Goal: Information Seeking & Learning: Learn about a topic

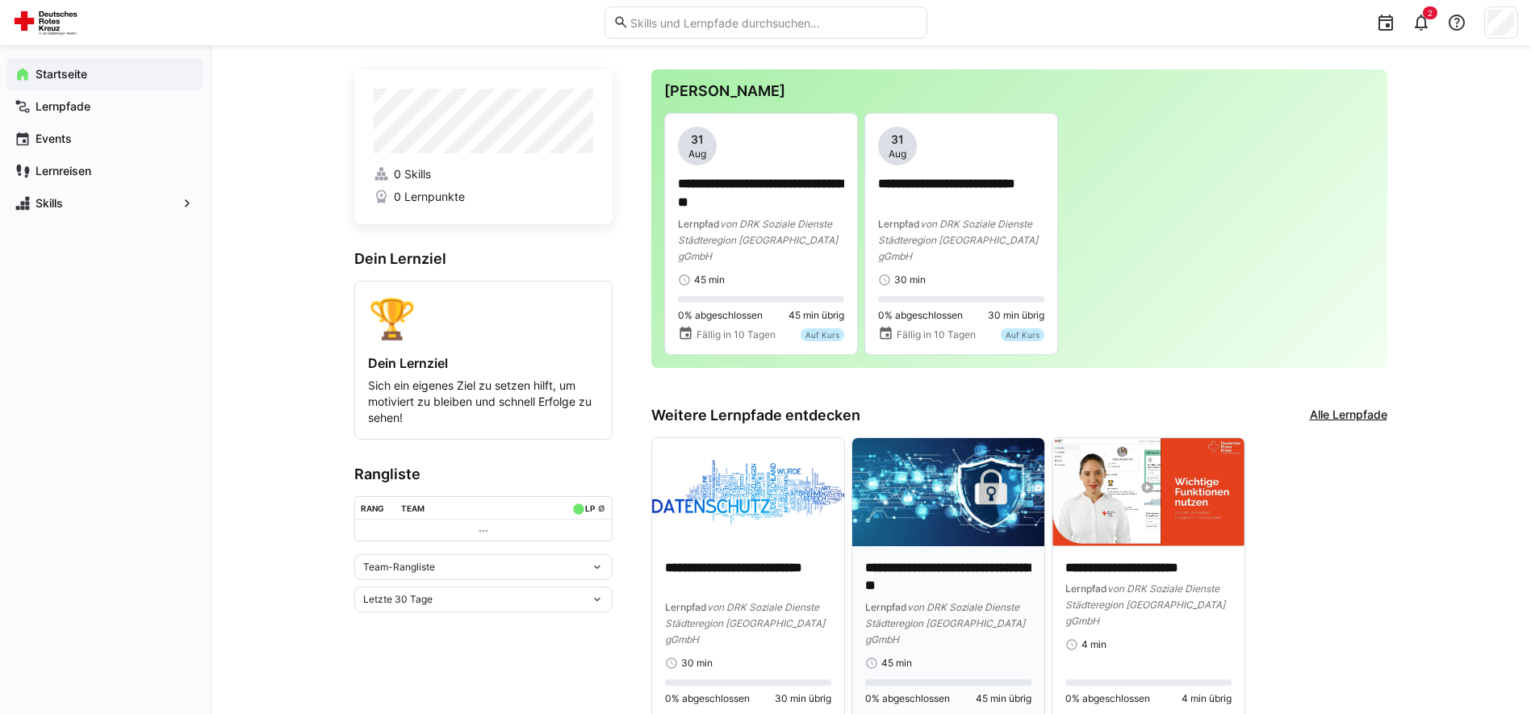
scroll to position [31, 0]
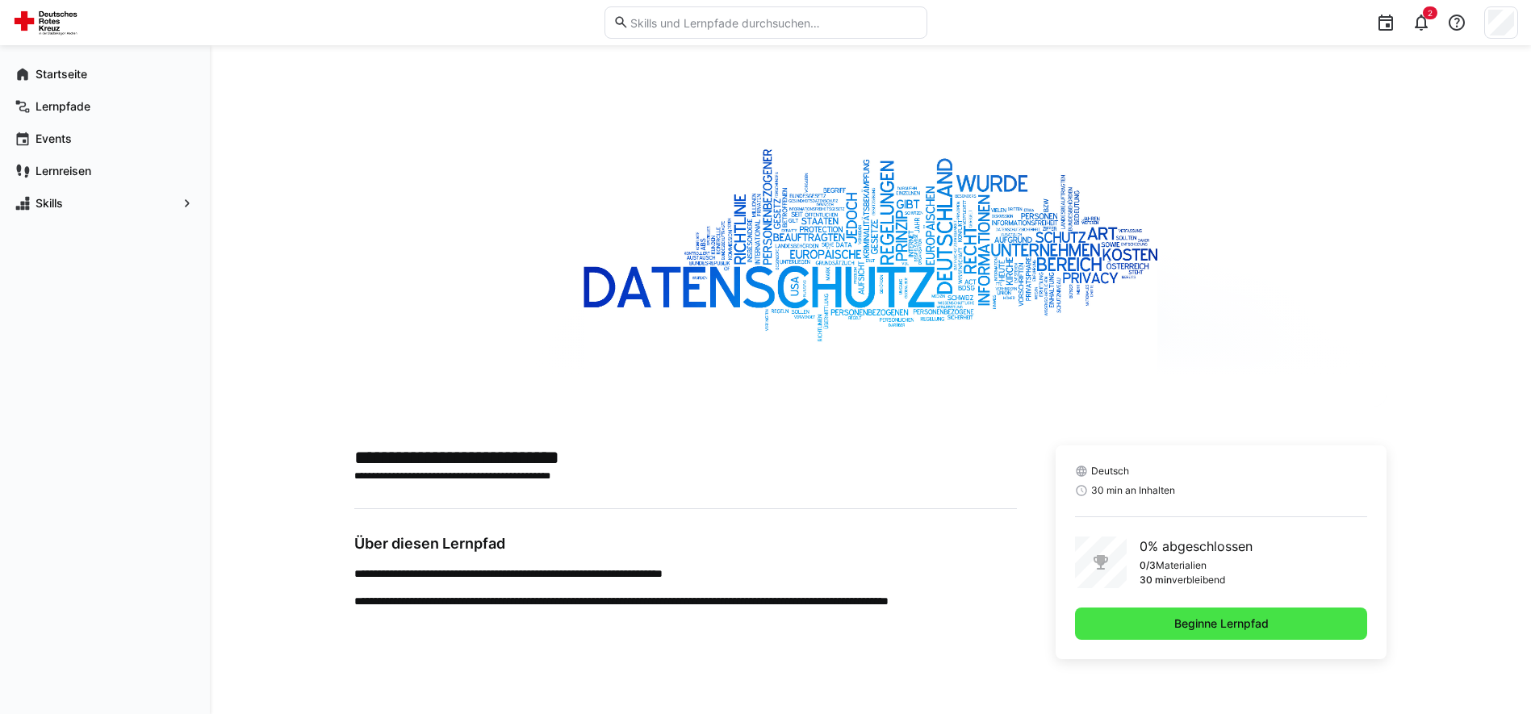
click at [1155, 617] on span "Beginne Lernpfad" at bounding box center [1221, 624] width 293 height 32
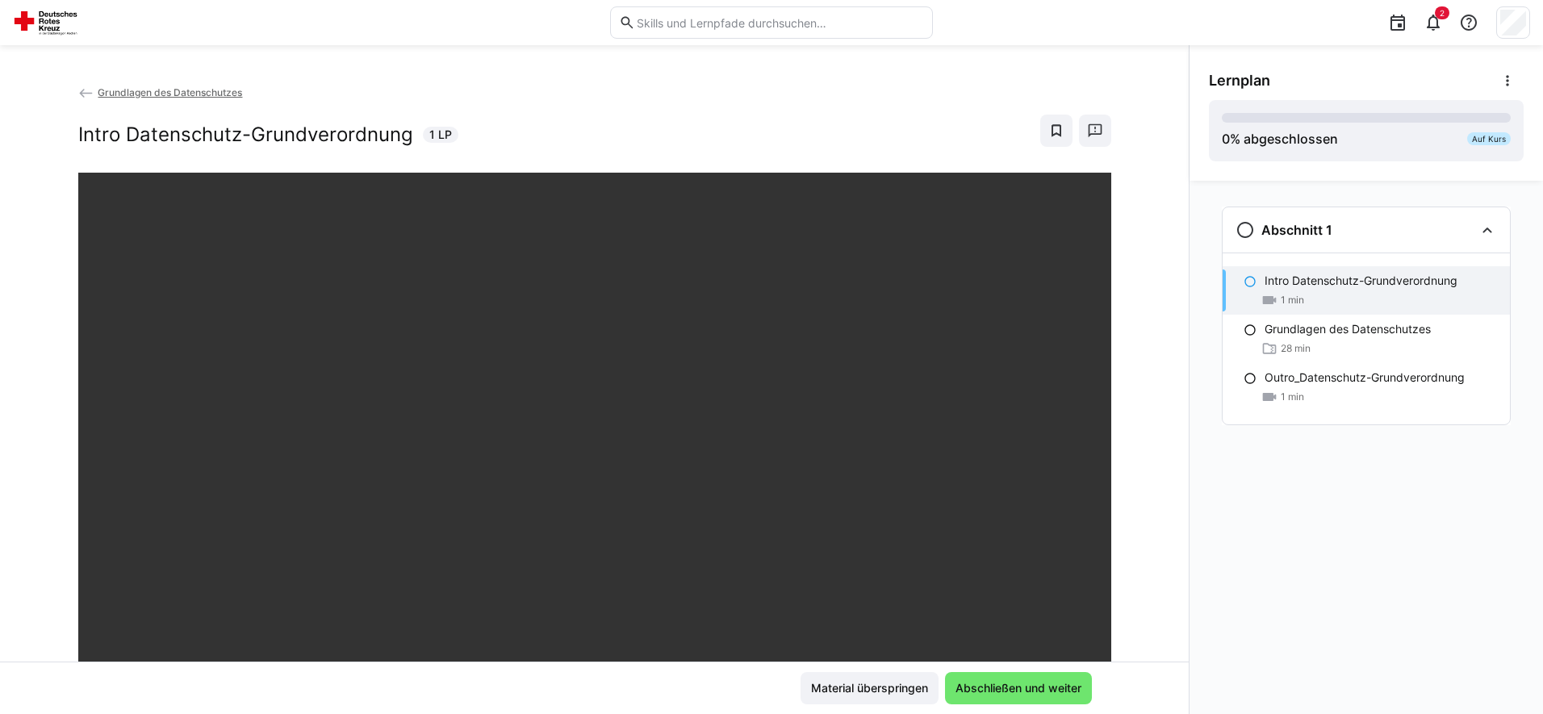
drag, startPoint x: 1275, startPoint y: 519, endPoint x: 1259, endPoint y: 519, distance: 15.3
click at [1275, 519] on div "Abschnitt 1 Intro Datenschutz-Grundverordnung 1 min Grundlagen des Datenschutze…" at bounding box center [1365, 447] width 353 height 533
click at [1270, 589] on div "Abschnitt 1 Intro Datenschutz-Grundverordnung 1 min Grundlagen des Datenschutze…" at bounding box center [1365, 447] width 353 height 533
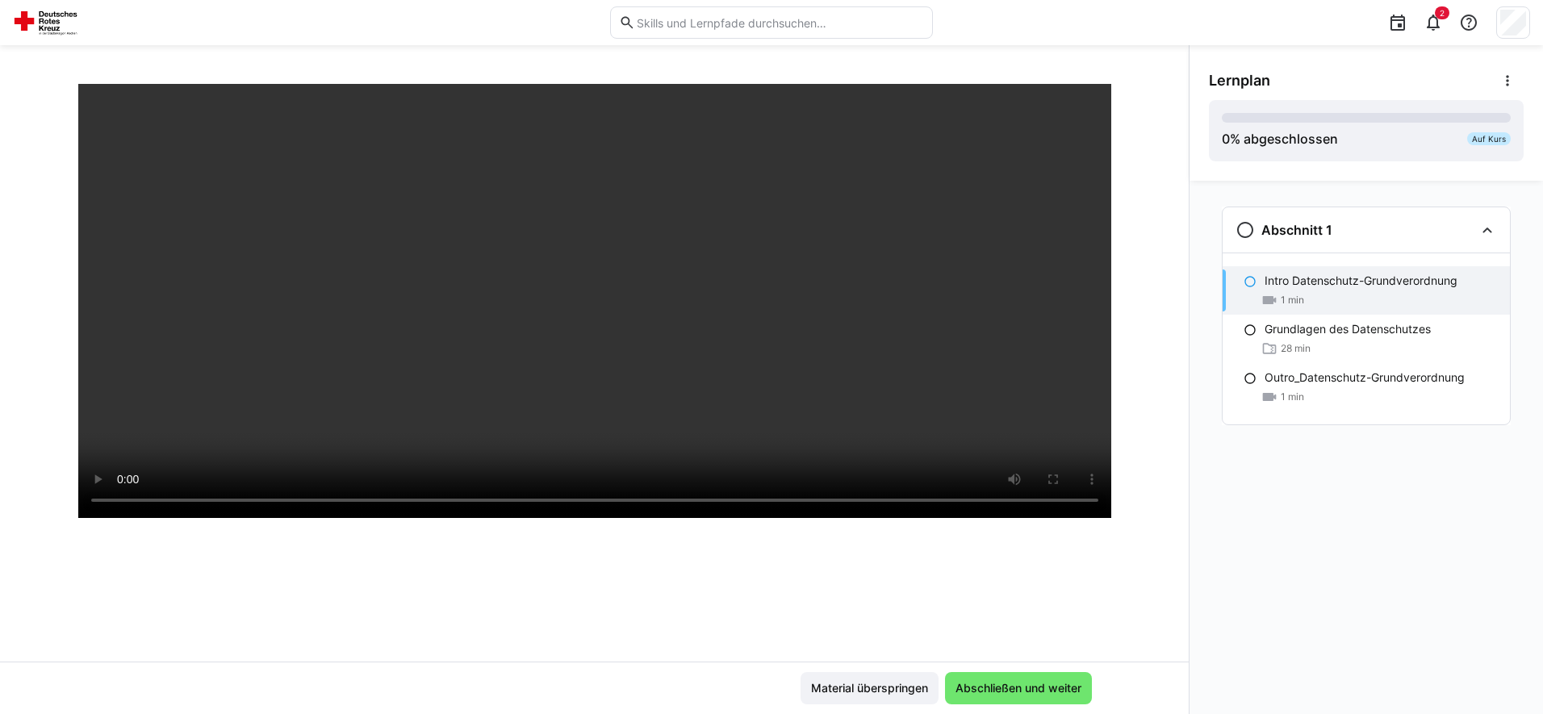
scroll to position [242, 0]
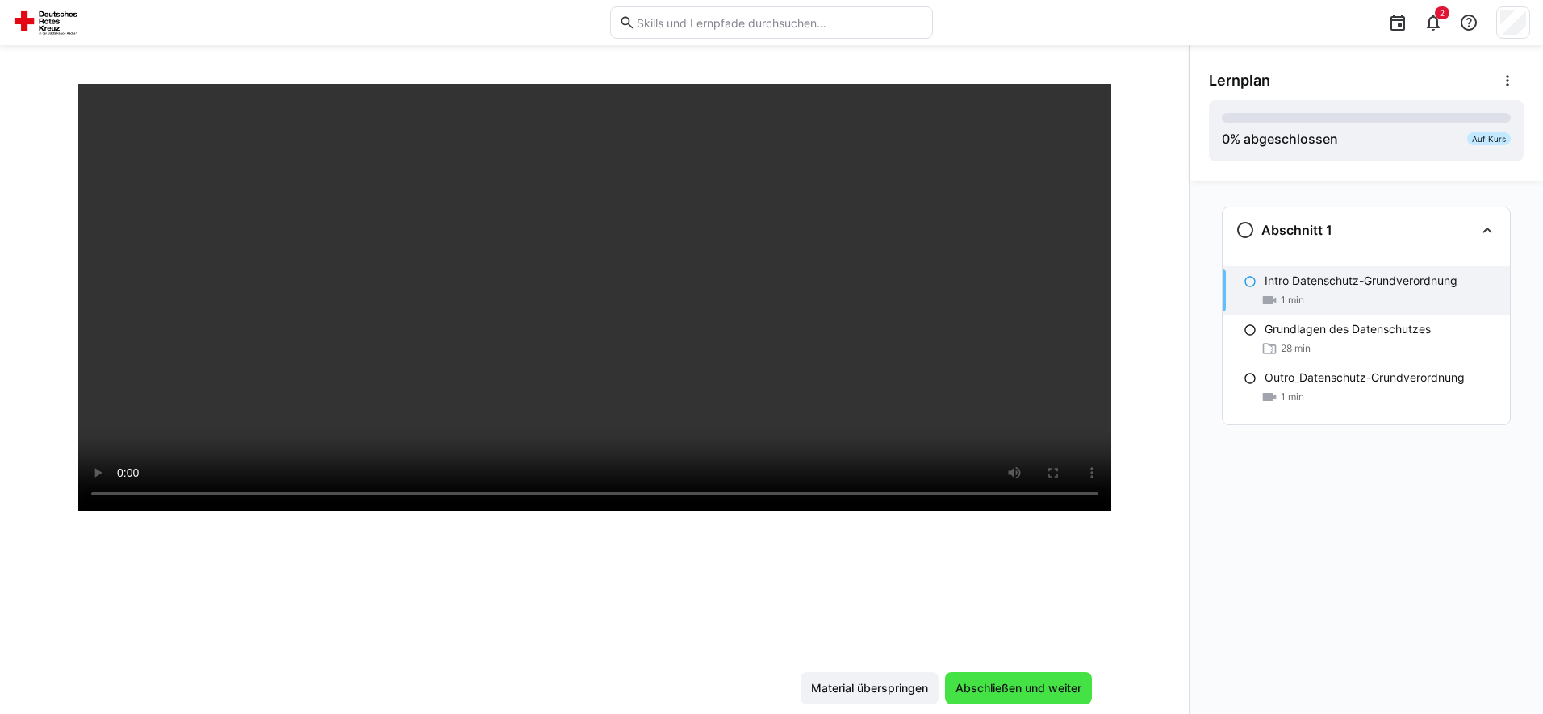
click at [1008, 690] on span "Abschließen und weiter" at bounding box center [1018, 688] width 131 height 16
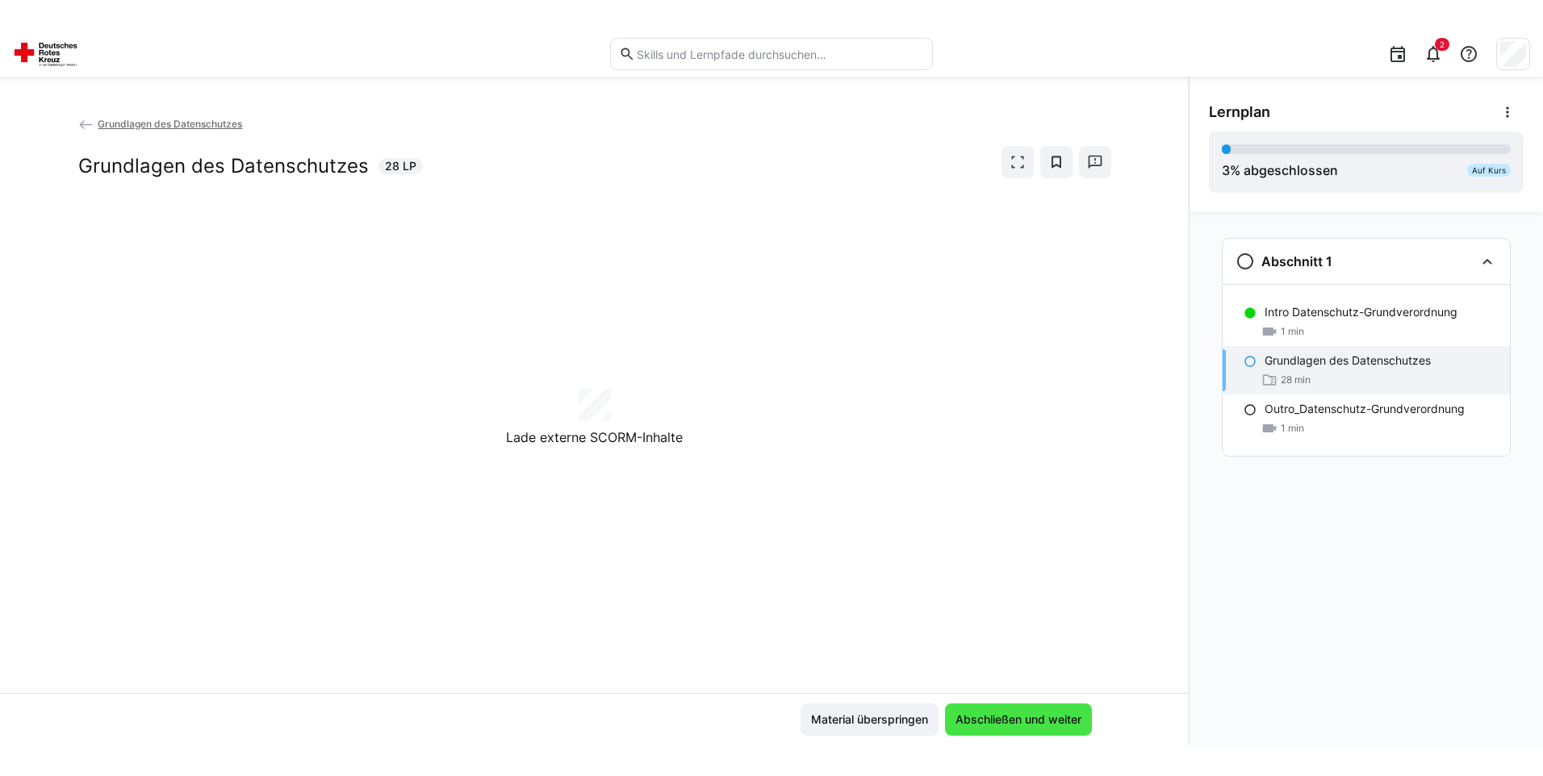
scroll to position [0, 0]
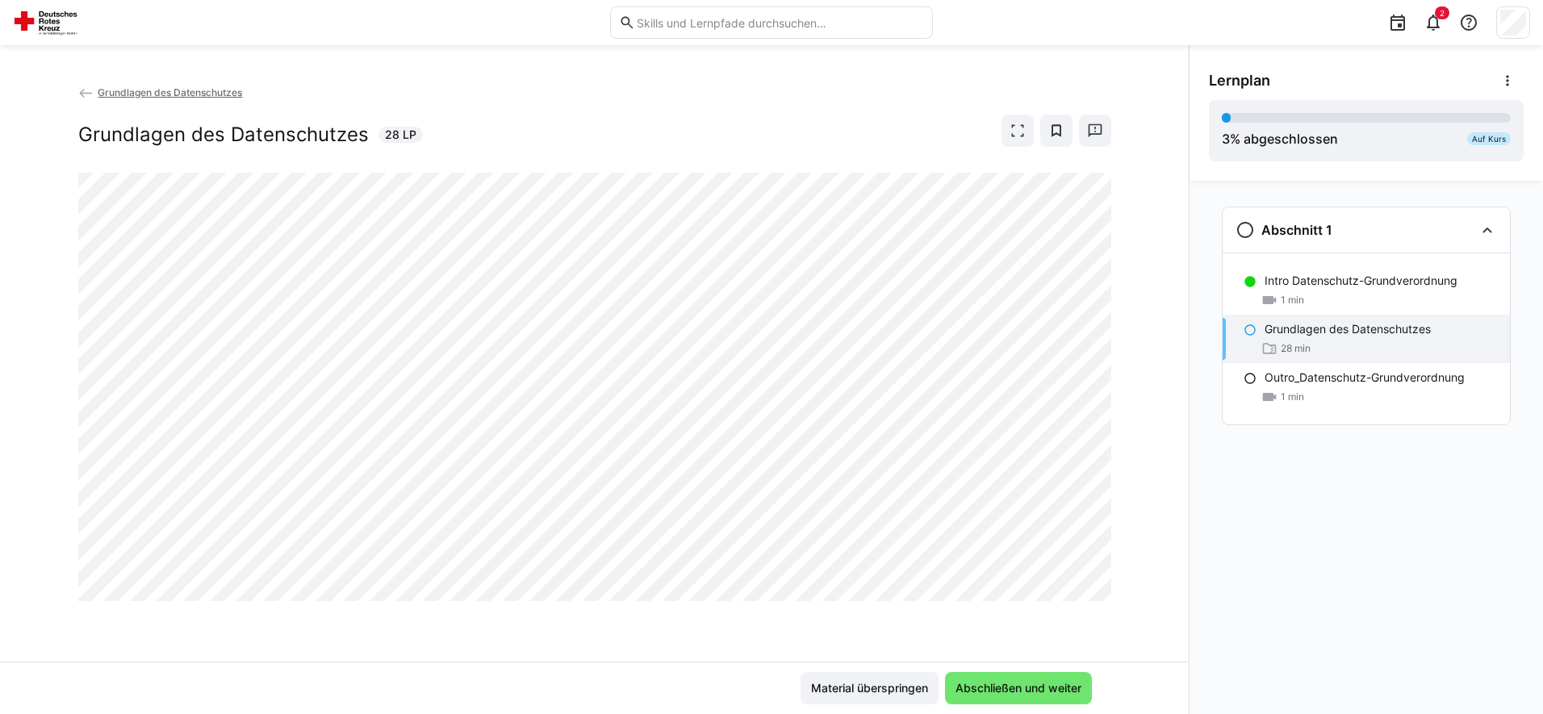
click at [1077, 578] on div at bounding box center [1091, 592] width 39 height 34
click at [1283, 516] on div "Abschnitt 1 Intro Datenschutz-Grundverordnung 1 min Grundlagen des Datenschutze…" at bounding box center [1365, 447] width 353 height 533
click at [1072, 575] on div at bounding box center [1091, 592] width 39 height 34
click at [1017, 689] on span "Abschließen und weiter" at bounding box center [1018, 688] width 131 height 16
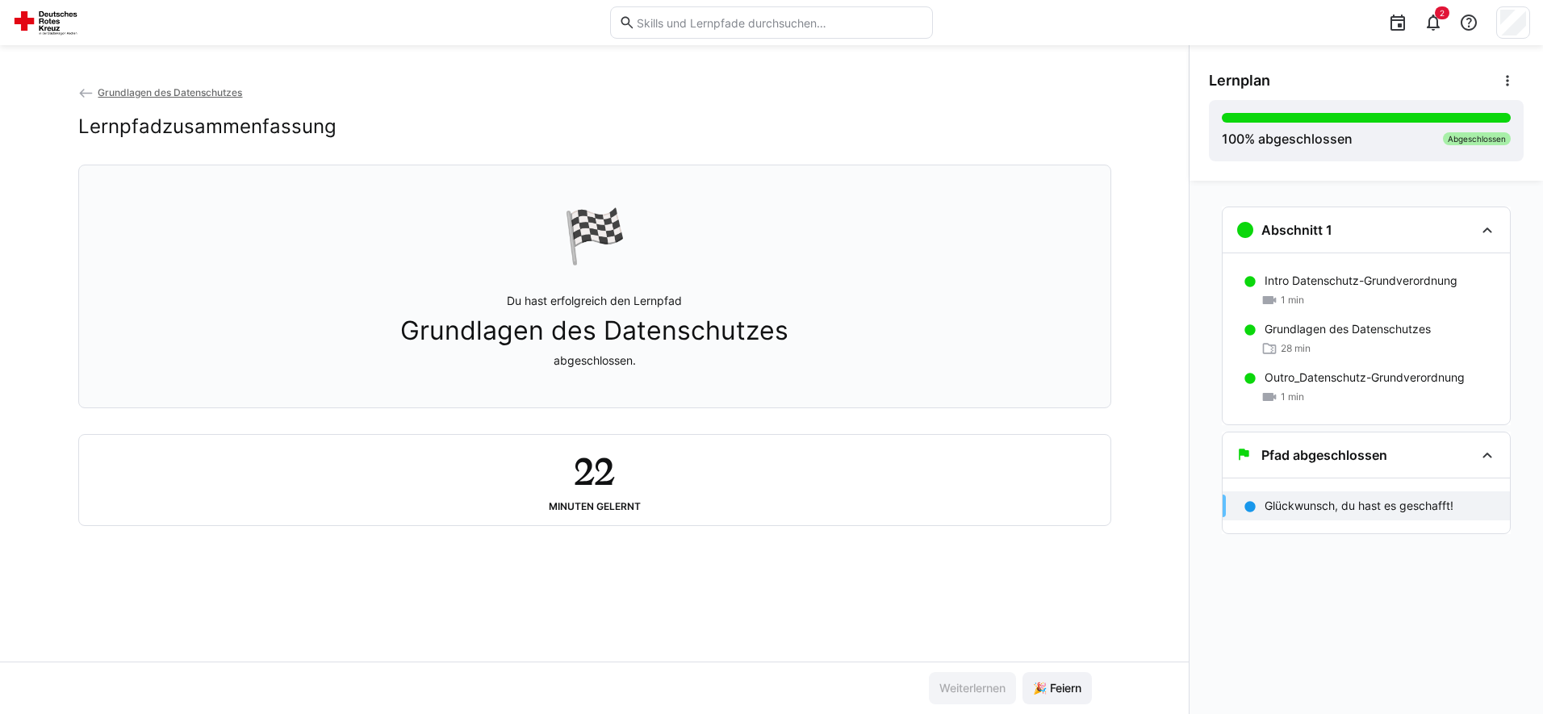
click at [626, 492] on div "22 Minuten gelernt" at bounding box center [594, 480] width 1005 height 65
click at [1066, 685] on span "🎉 Feiern" at bounding box center [1056, 688] width 53 height 16
click at [1069, 683] on span "🎉 Feiern" at bounding box center [1056, 688] width 53 height 16
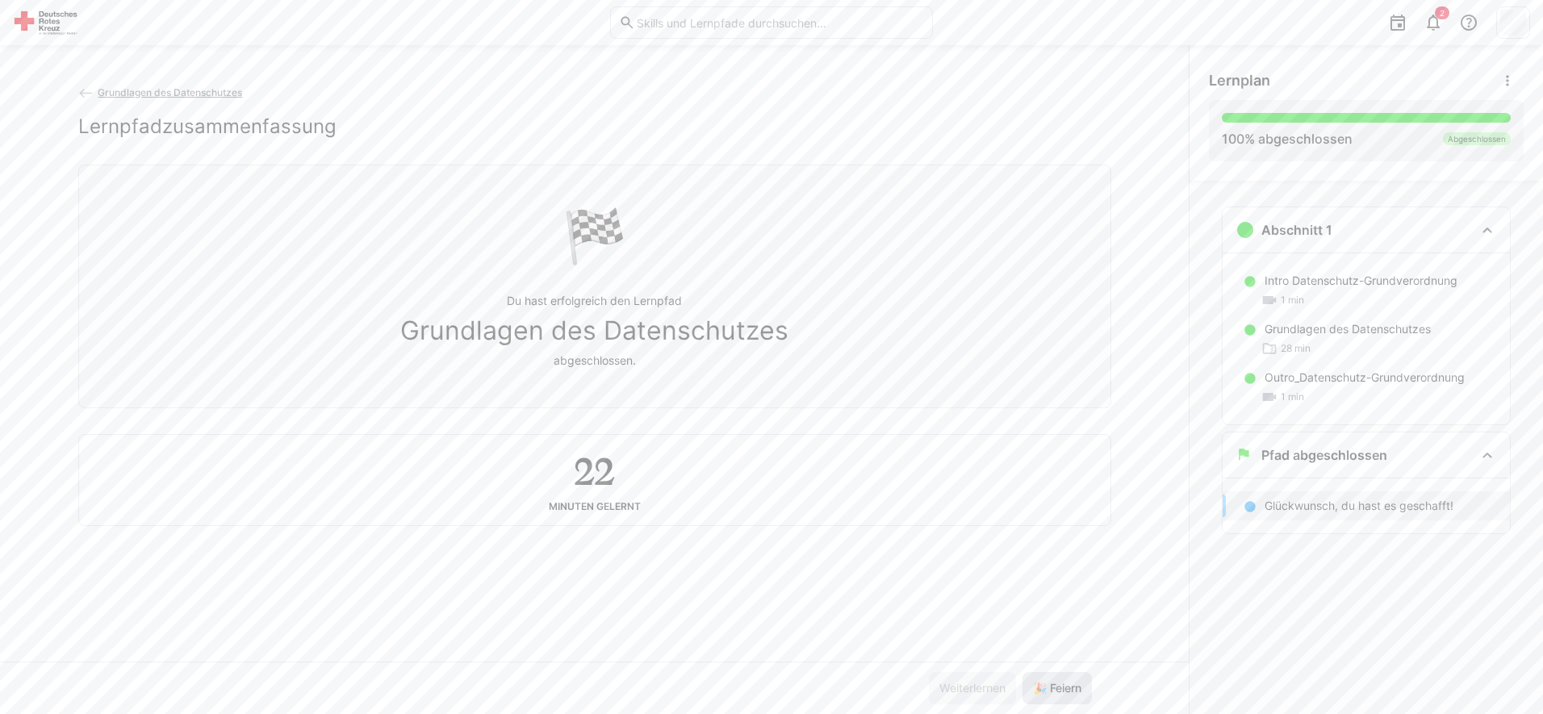
click at [1069, 683] on span "🎉 Feiern" at bounding box center [1056, 688] width 53 height 16
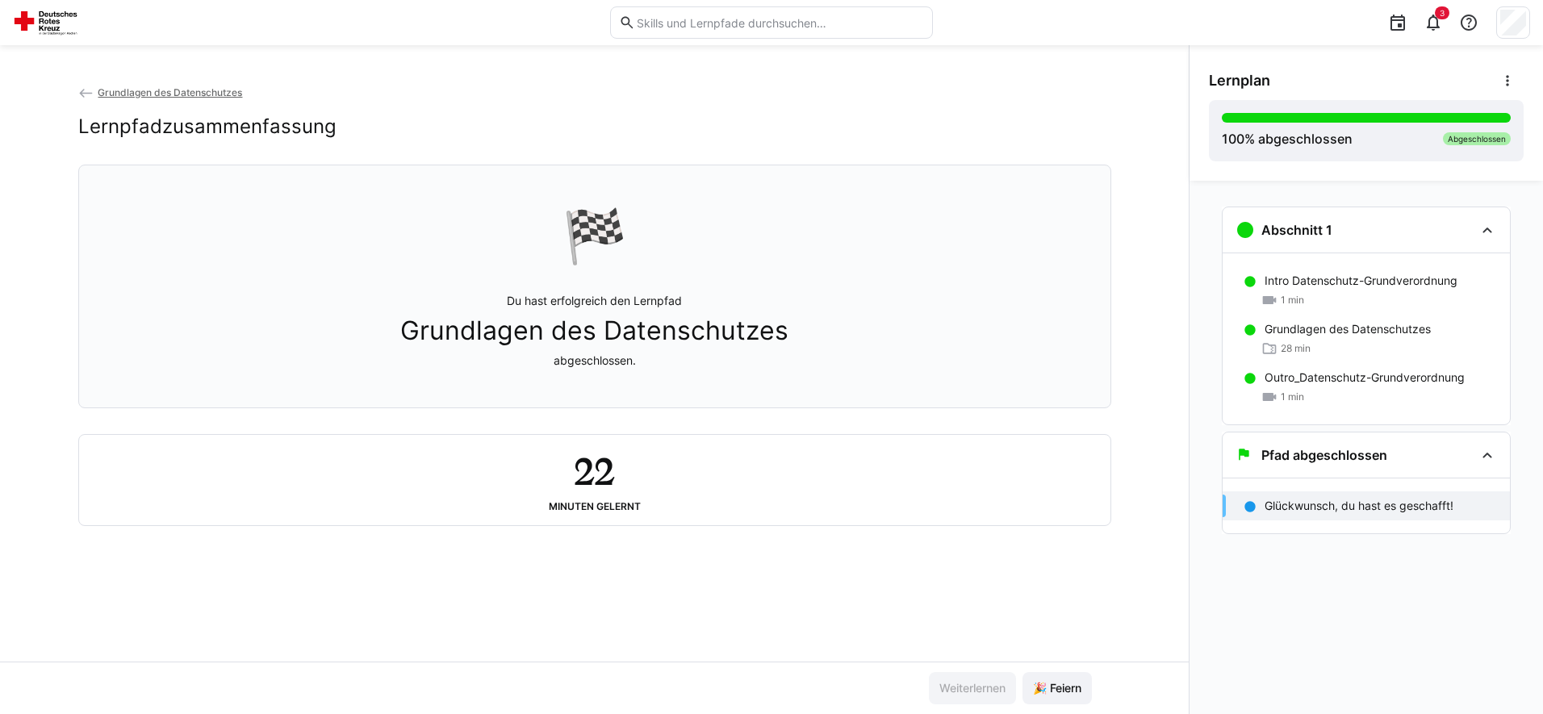
click at [1377, 501] on p "Glückwunsch, du hast es geschafft!" at bounding box center [1358, 506] width 189 height 16
click at [1285, 461] on h3 "Pfad abgeschlossen" at bounding box center [1324, 455] width 126 height 16
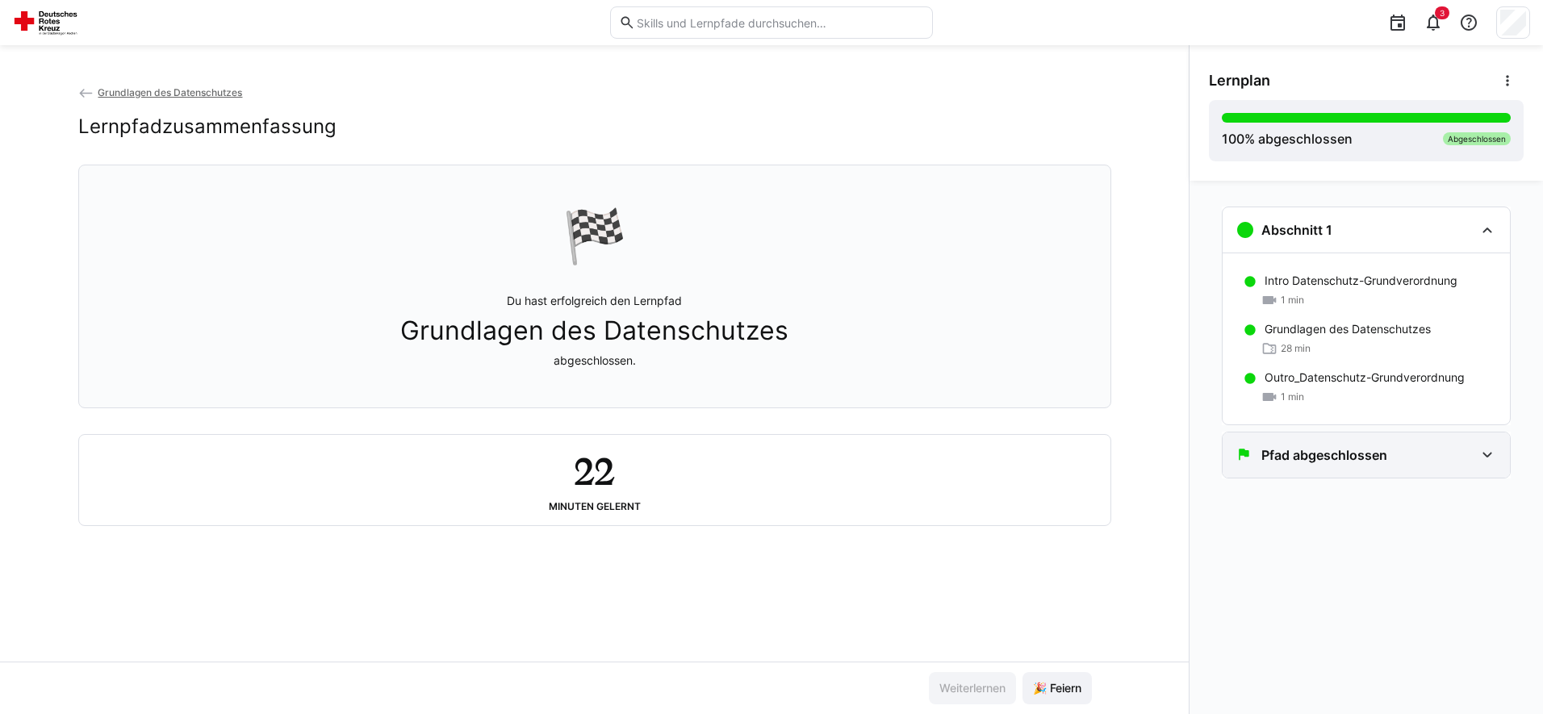
click at [1285, 461] on h3 "Pfad abgeschlossen" at bounding box center [1324, 455] width 126 height 16
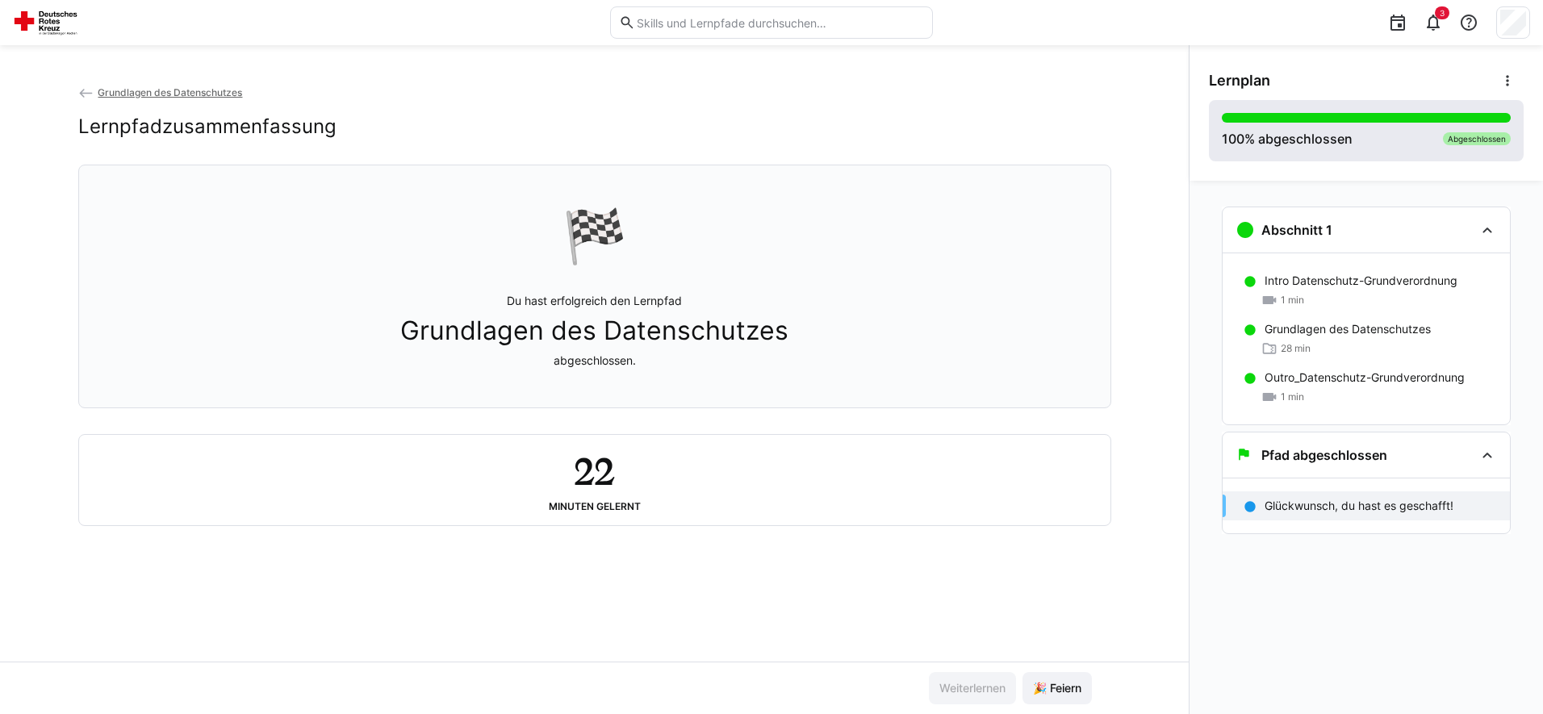
click at [1469, 139] on div "Abgeschlossen" at bounding box center [1477, 138] width 68 height 13
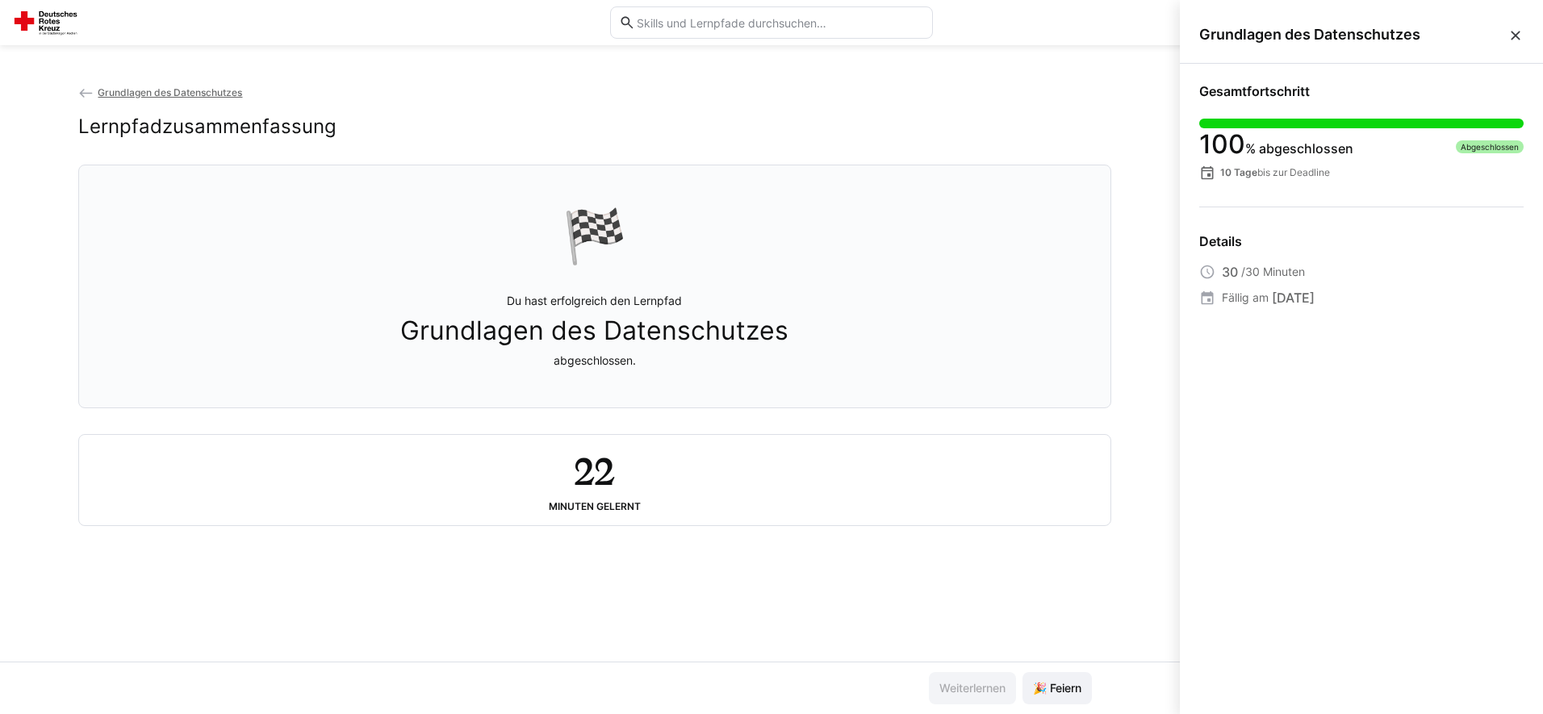
click at [1487, 146] on div "Abgeschlossen" at bounding box center [1489, 146] width 68 height 13
click at [1035, 248] on div "🏁 Du hast erfolgreich den Lernpfad Grundlagen des Datenschutzes abgeschlossen." at bounding box center [594, 286] width 1005 height 223
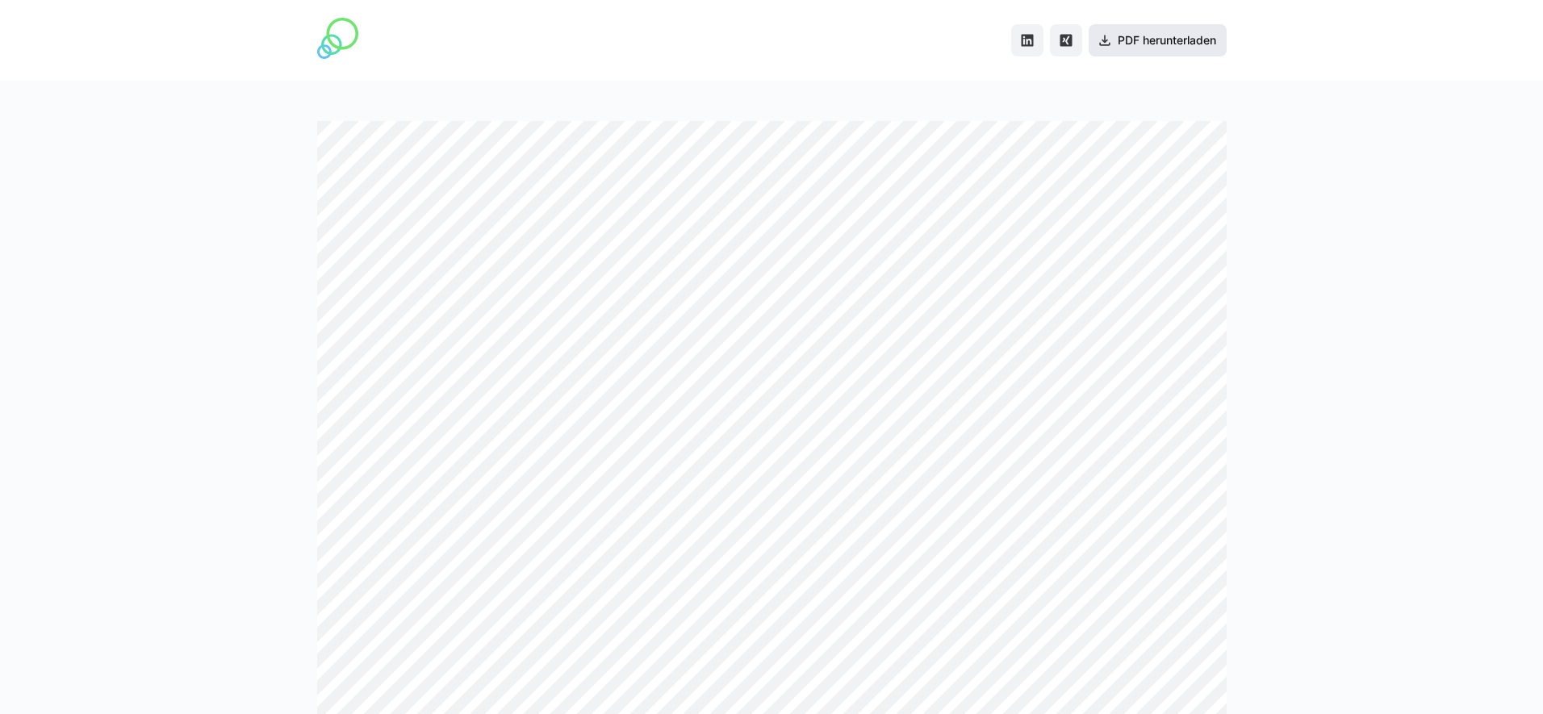
click at [1203, 44] on span "PDF herunterladen" at bounding box center [1166, 40] width 103 height 16
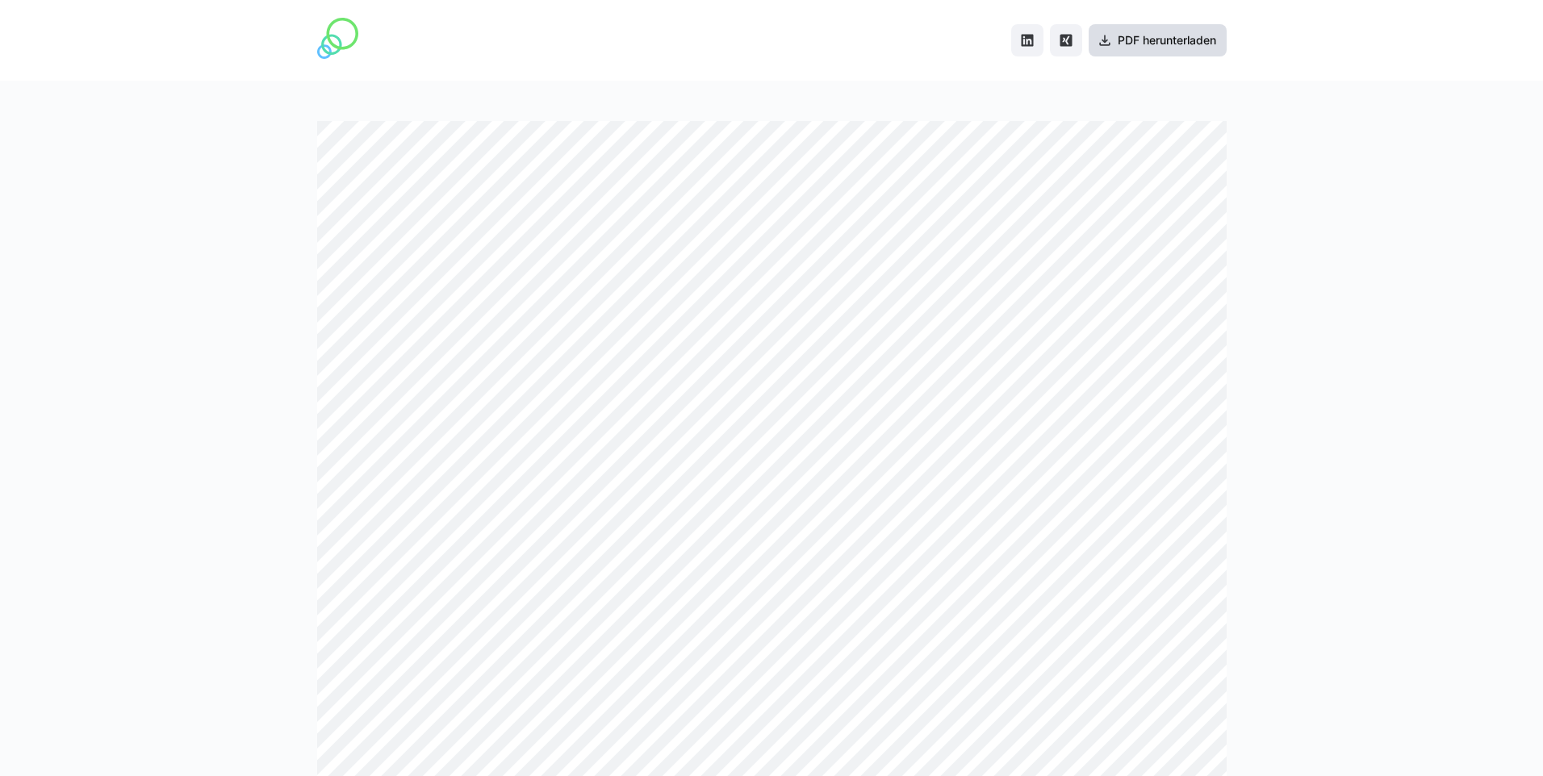
click at [1166, 44] on span "PDF herunterladen" at bounding box center [1166, 40] width 103 height 16
